Goal: Use online tool/utility: Use online tool/utility

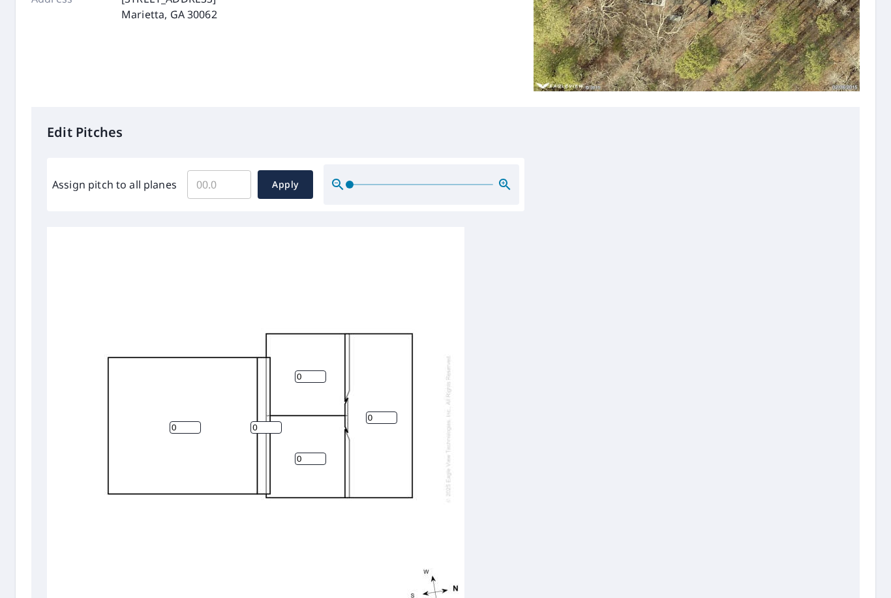
scroll to position [3, 0]
click at [314, 370] on input "0" at bounding box center [310, 376] width 31 height 12
type input "4"
click at [312, 440] on div "0 0 0 4 0" at bounding box center [255, 429] width 417 height 410
click at [312, 453] on input "0" at bounding box center [310, 459] width 31 height 12
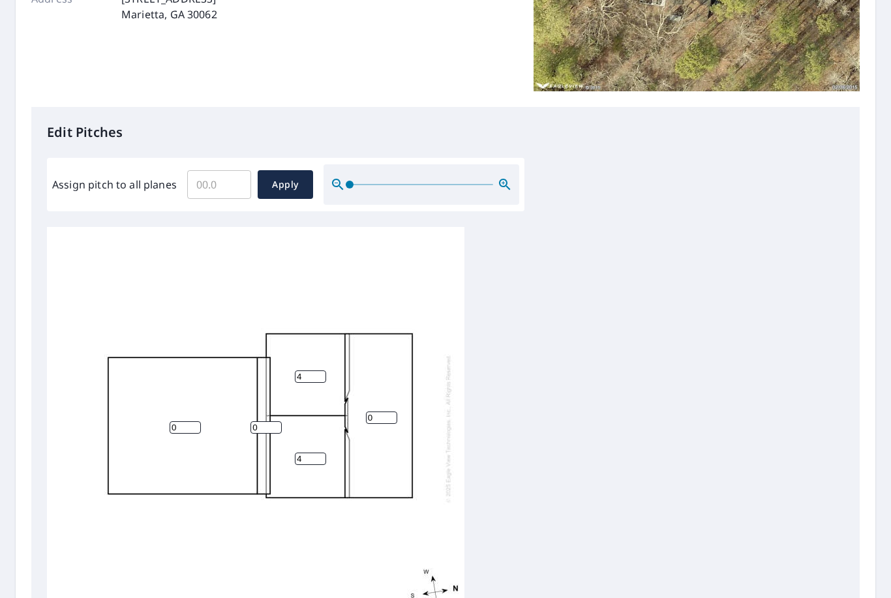
type input "4"
click at [189, 421] on input "0" at bounding box center [185, 427] width 31 height 12
type input "6"
click at [388, 412] on input "0" at bounding box center [381, 418] width 31 height 12
type input "4"
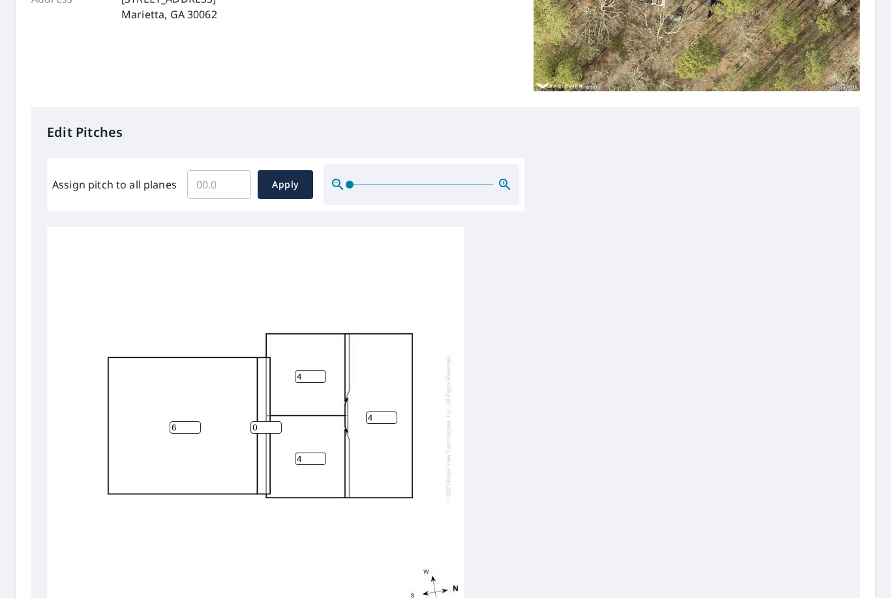
click at [262, 421] on input "0" at bounding box center [265, 427] width 31 height 12
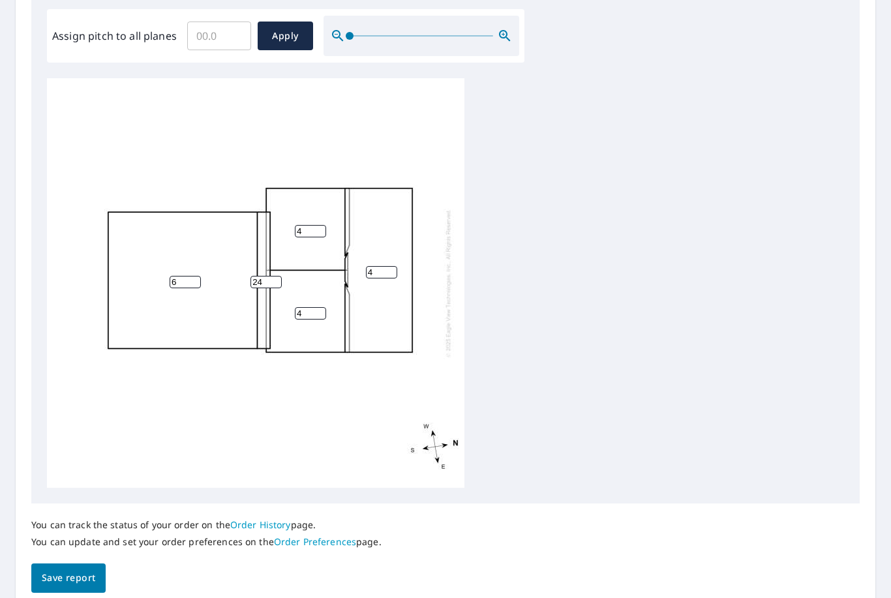
scroll to position [0, 0]
type input "24"
click at [87, 570] on span "Save report" at bounding box center [68, 578] width 53 height 16
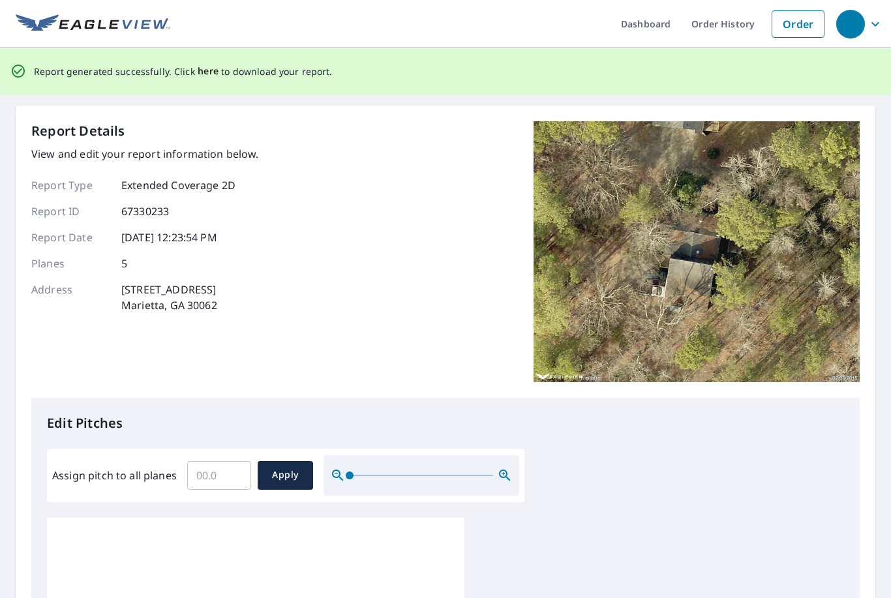
click at [206, 70] on span "here" at bounding box center [209, 71] width 22 height 16
